Goal: Communication & Community: Answer question/provide support

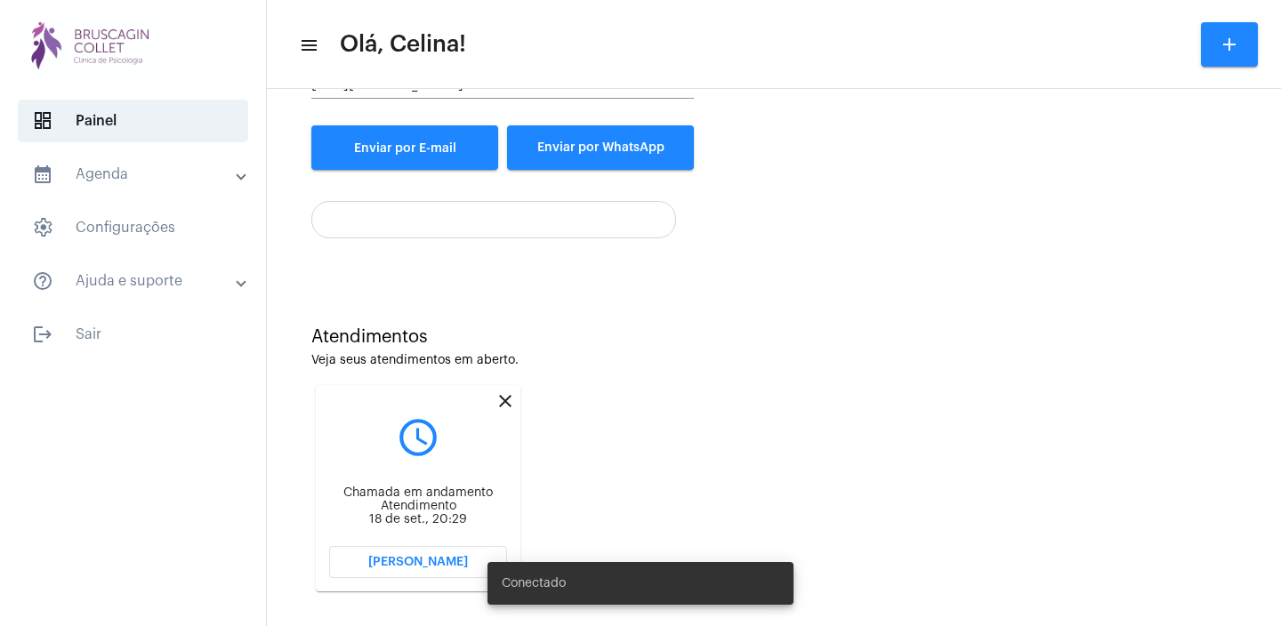
scroll to position [269, 0]
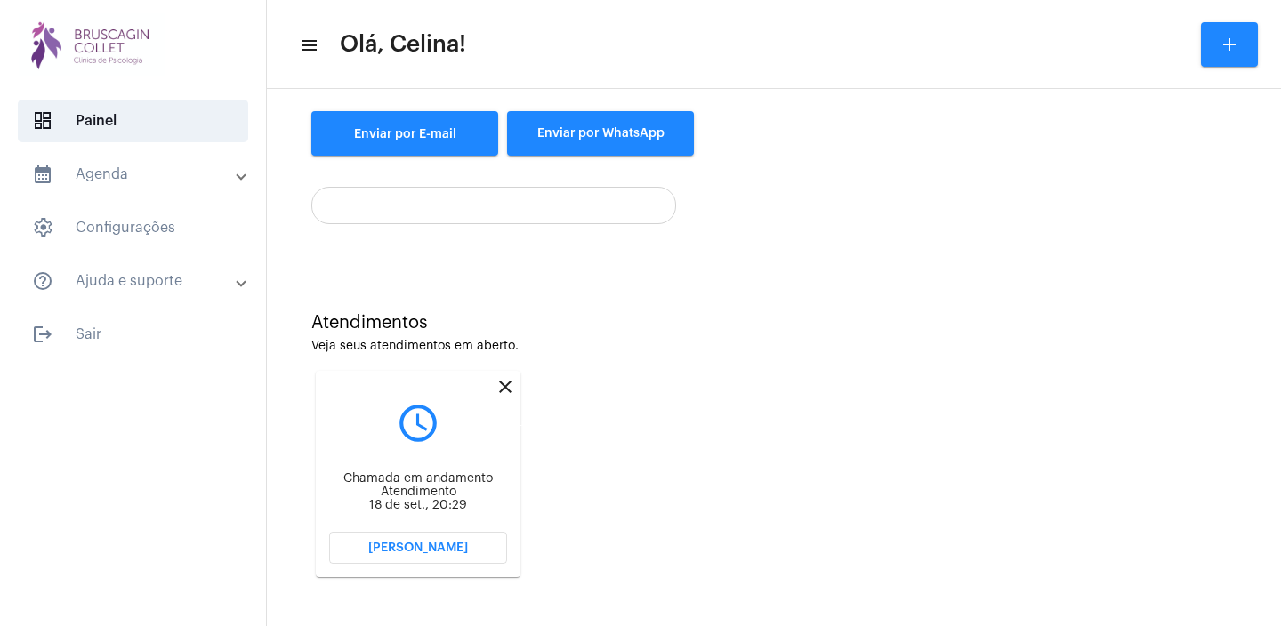
click at [501, 384] on mat-icon "close" at bounding box center [505, 386] width 21 height 21
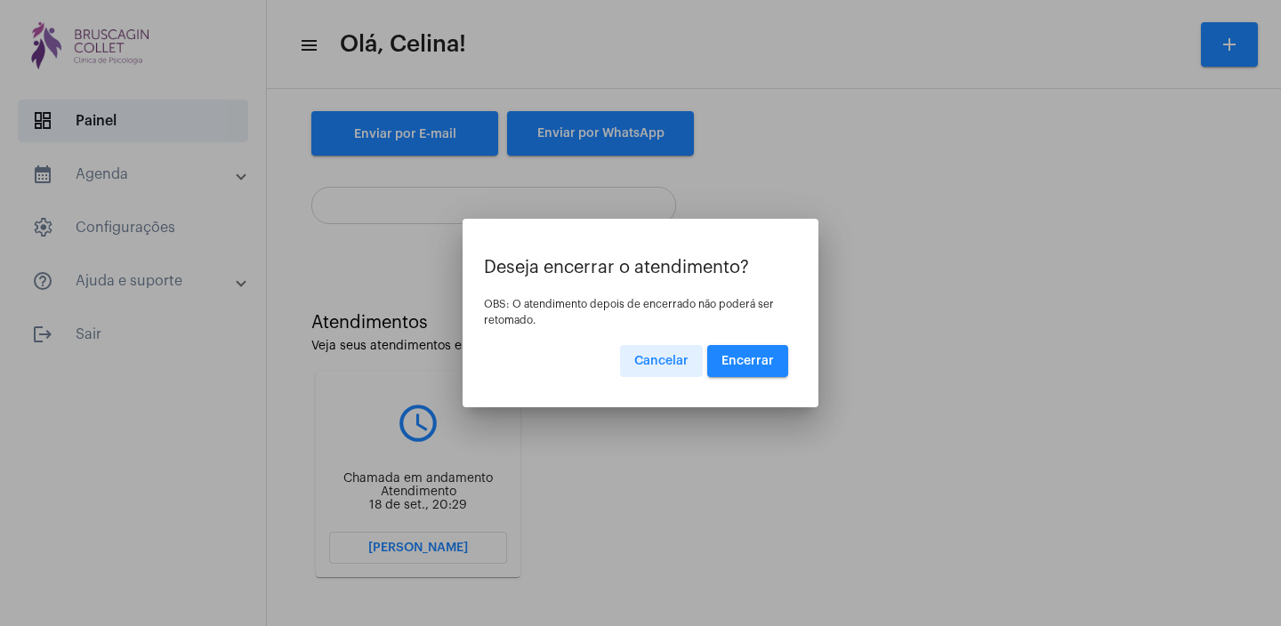
click at [746, 356] on span "Encerrar" at bounding box center [748, 361] width 52 height 12
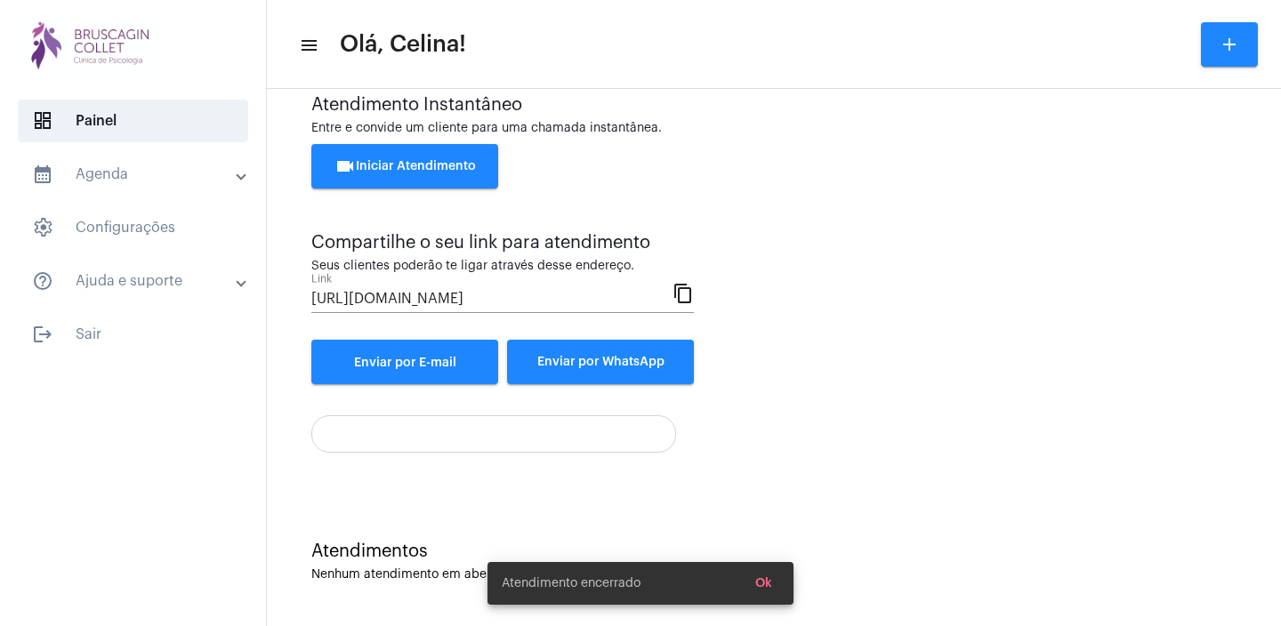
scroll to position [40, 0]
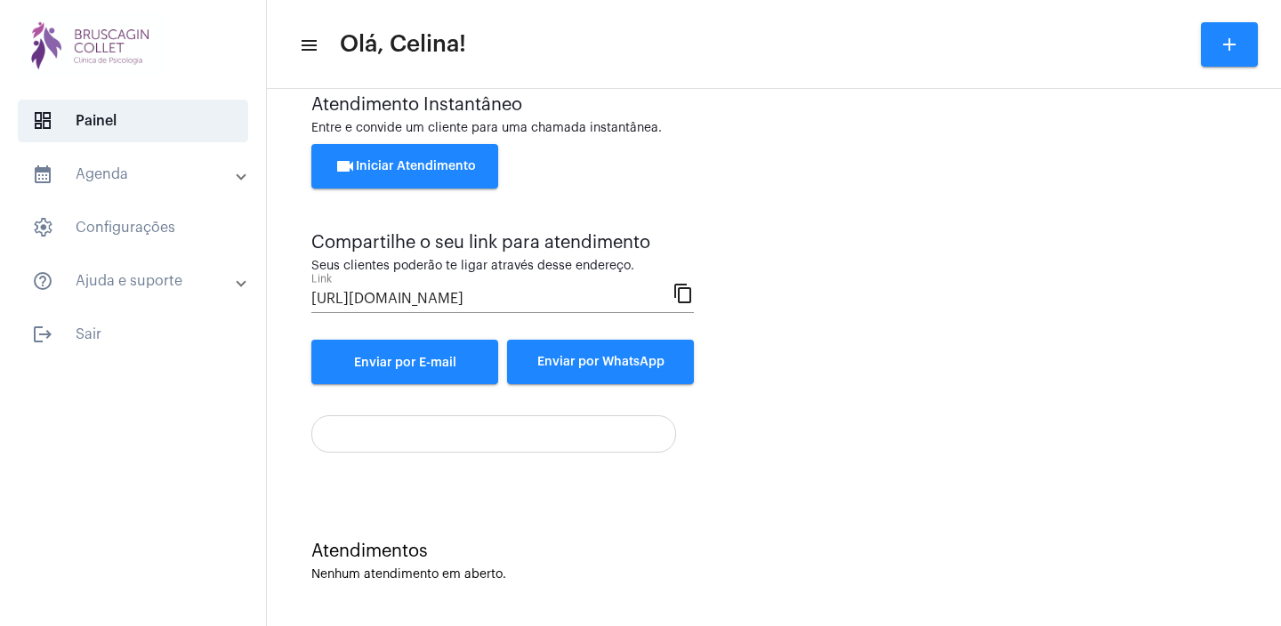
click at [404, 168] on span "videocam Iniciar Atendimento" at bounding box center [405, 166] width 141 height 12
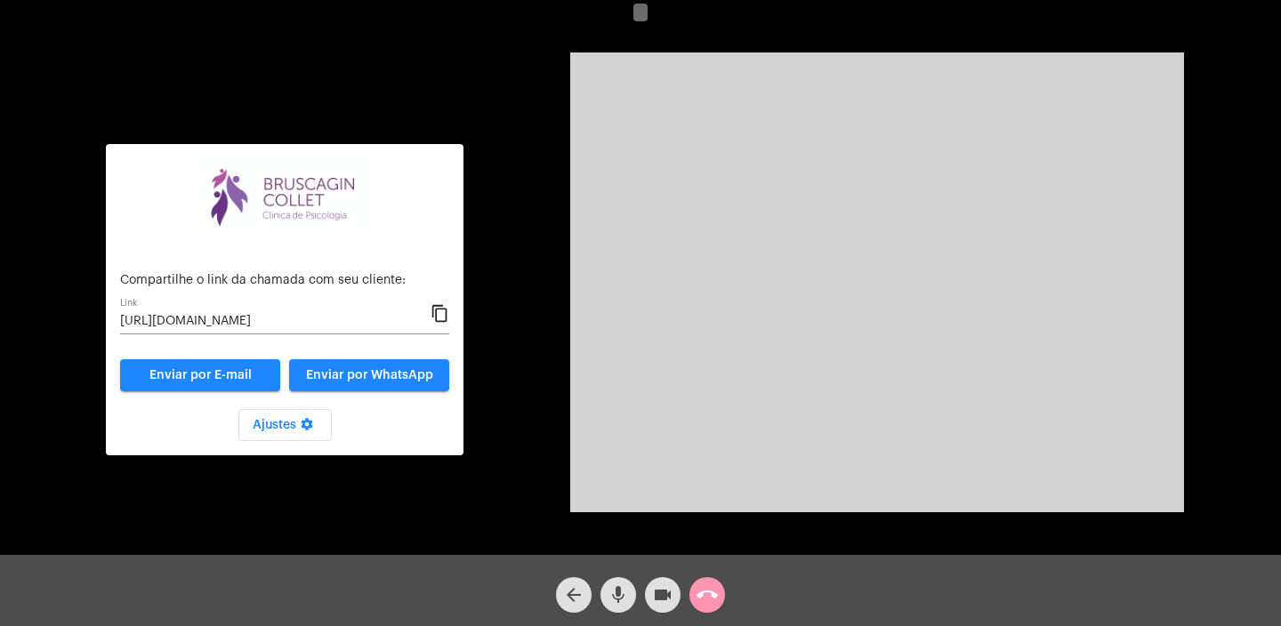
click at [440, 313] on mat-icon "content_copy" at bounding box center [440, 313] width 19 height 21
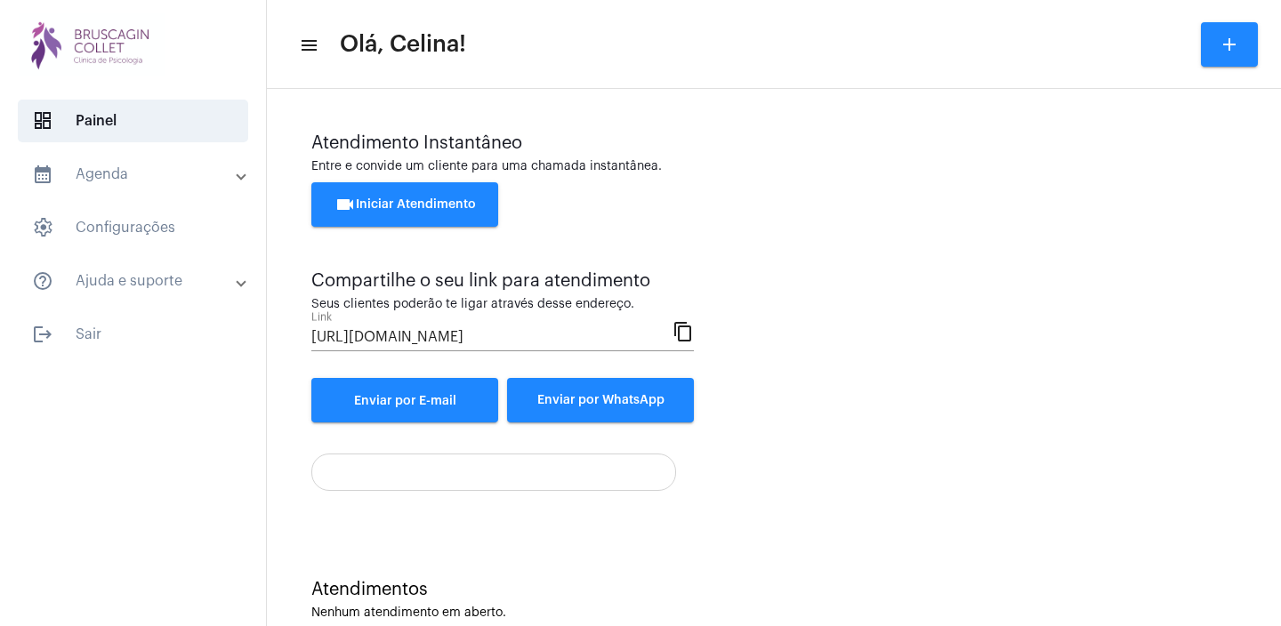
click at [448, 210] on span "videocam Iniciar Atendimento" at bounding box center [405, 204] width 141 height 12
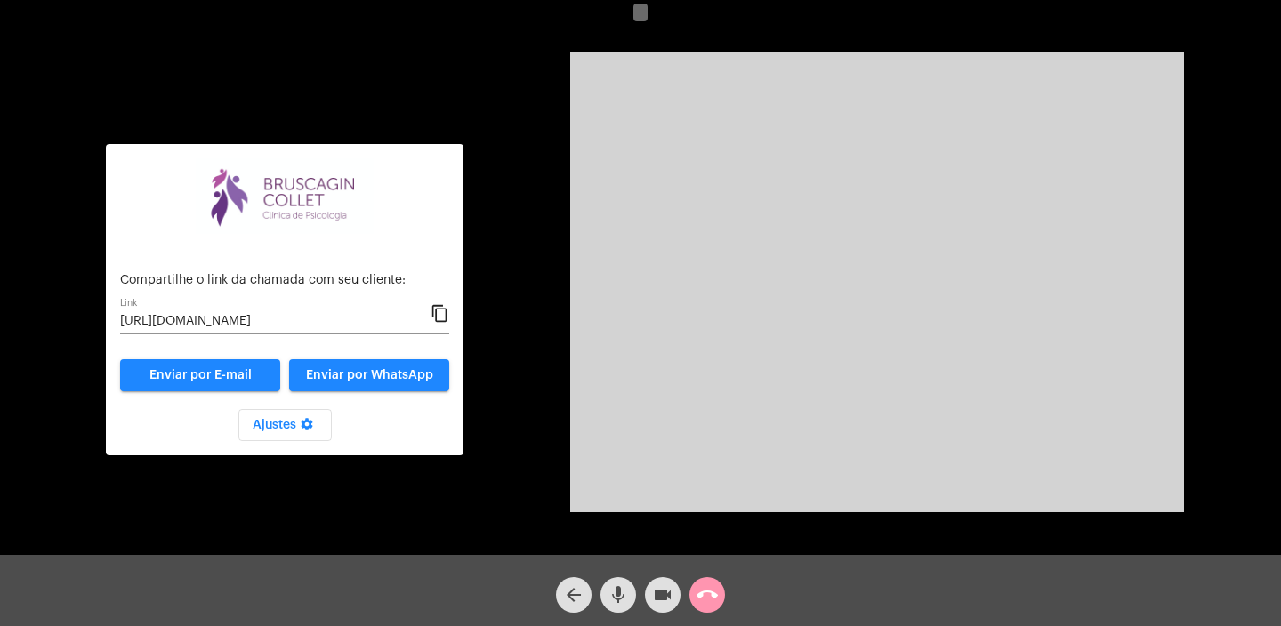
click at [707, 592] on mat-icon "call_end" at bounding box center [707, 595] width 21 height 21
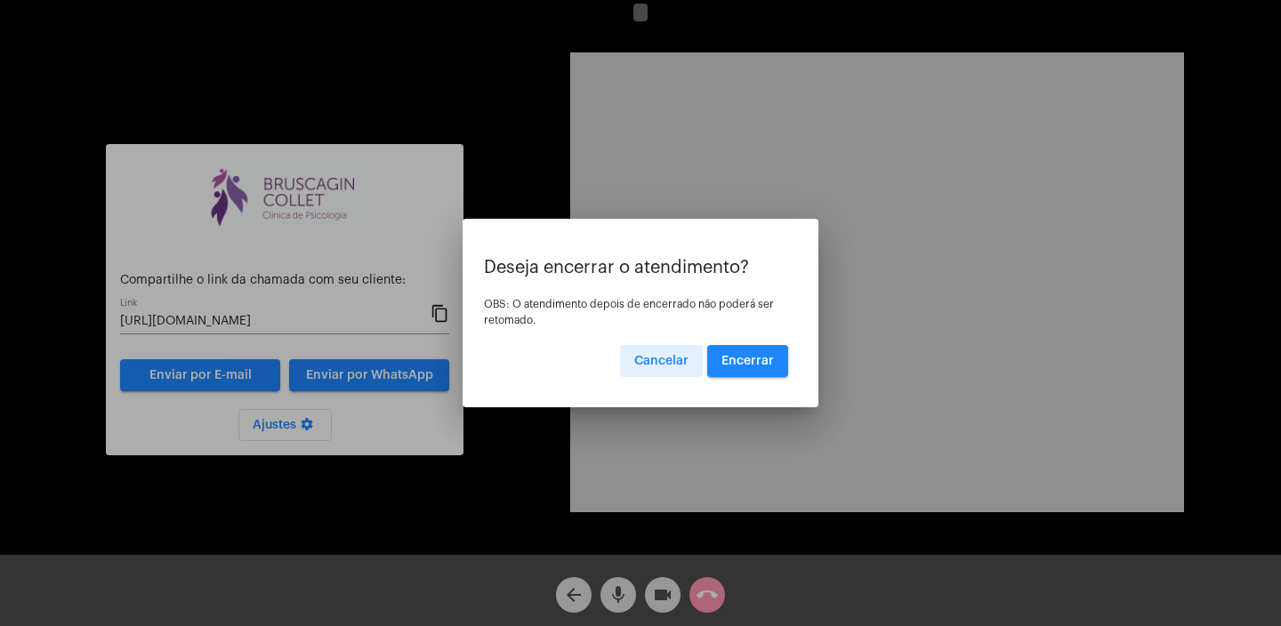
click at [764, 362] on span "Encerrar" at bounding box center [748, 361] width 52 height 12
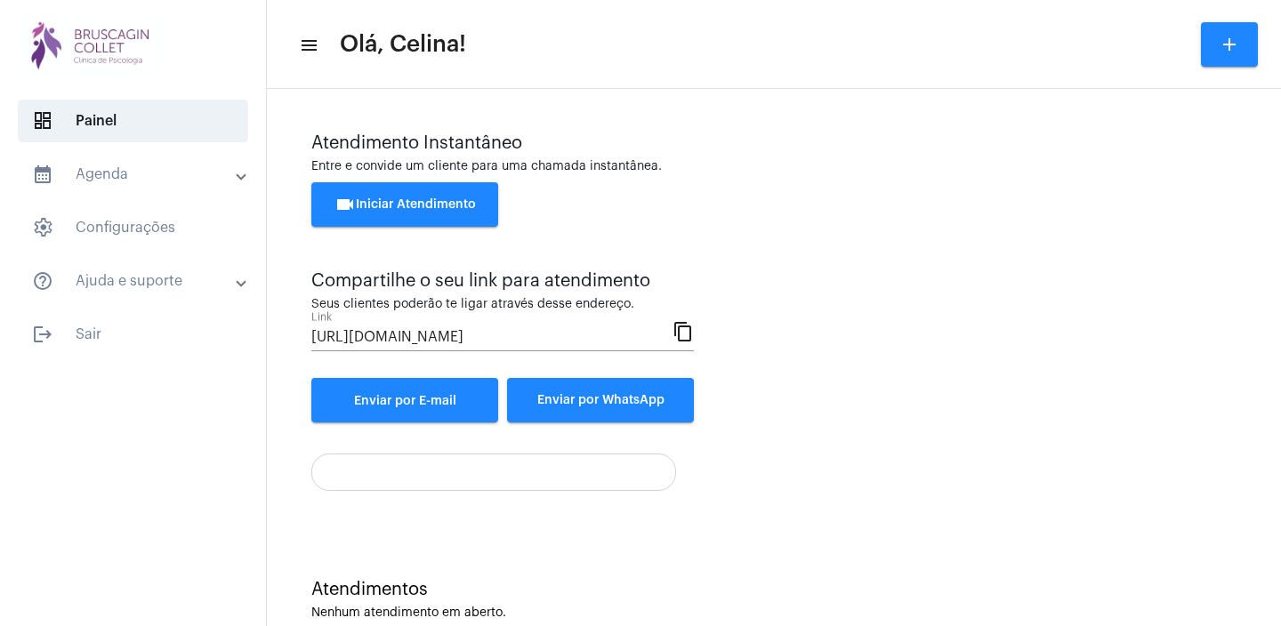
click at [431, 208] on span "videocam Iniciar Atendimento" at bounding box center [405, 204] width 141 height 12
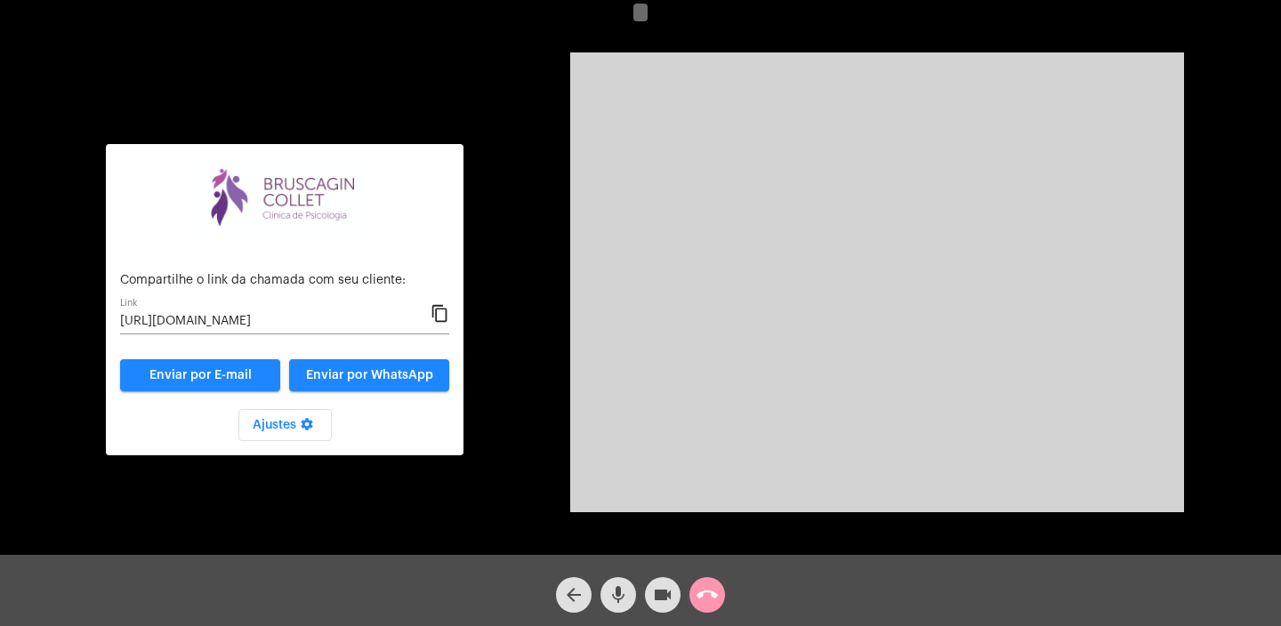
click at [440, 315] on mat-icon "content_copy" at bounding box center [440, 313] width 19 height 21
